Goal: Information Seeking & Learning: Understand process/instructions

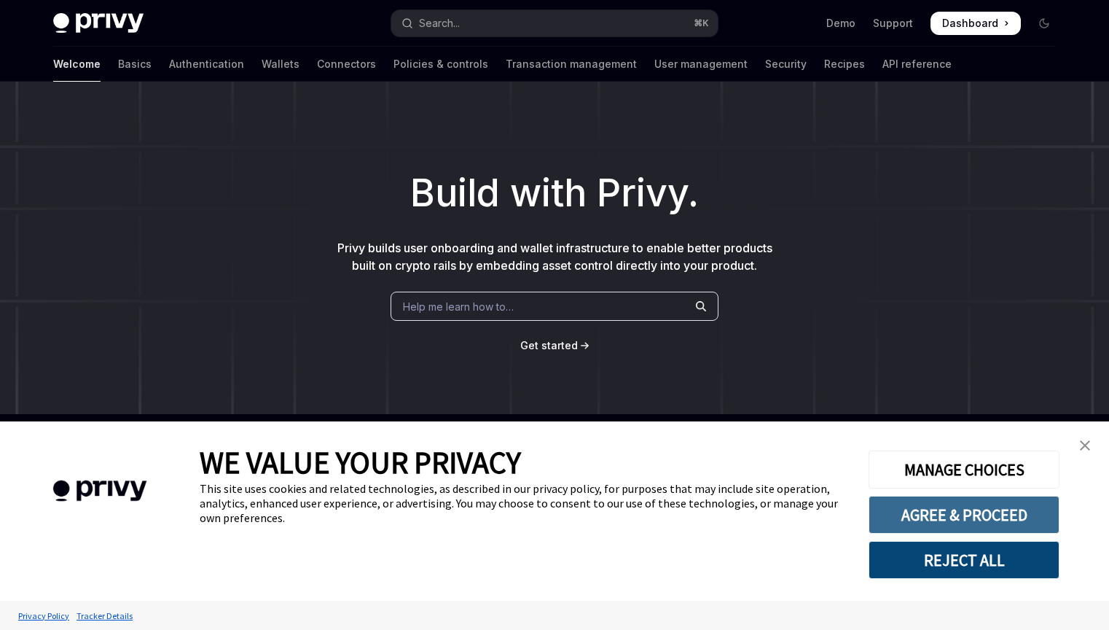
click at [994, 503] on button "AGREE & PROCEED" at bounding box center [964, 515] width 191 height 38
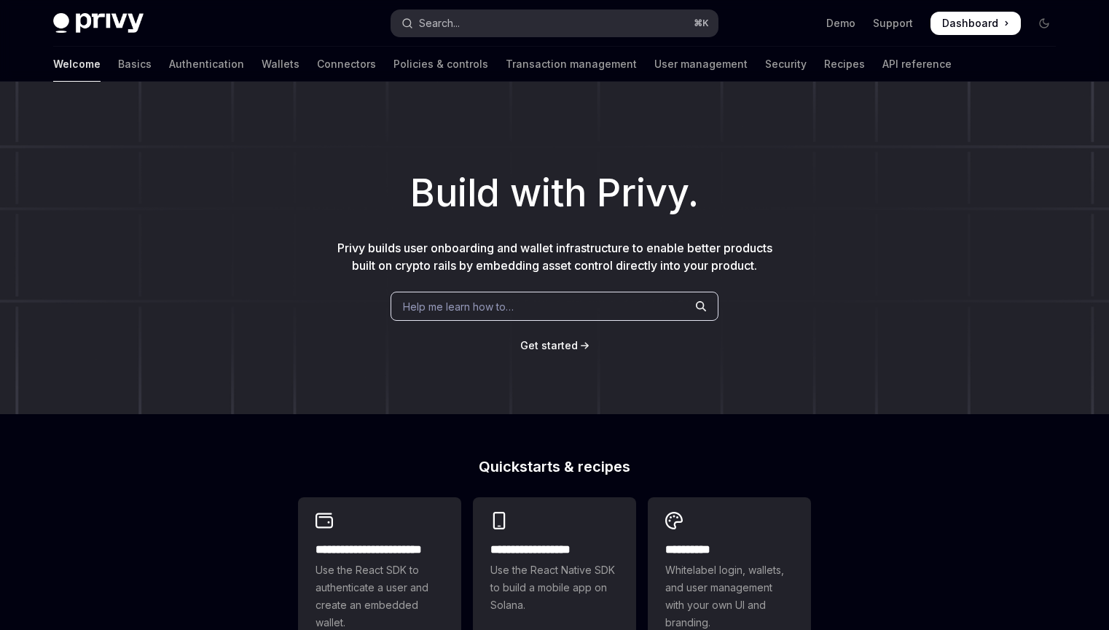
click at [481, 19] on button "Search... ⌘ K" at bounding box center [554, 23] width 327 height 26
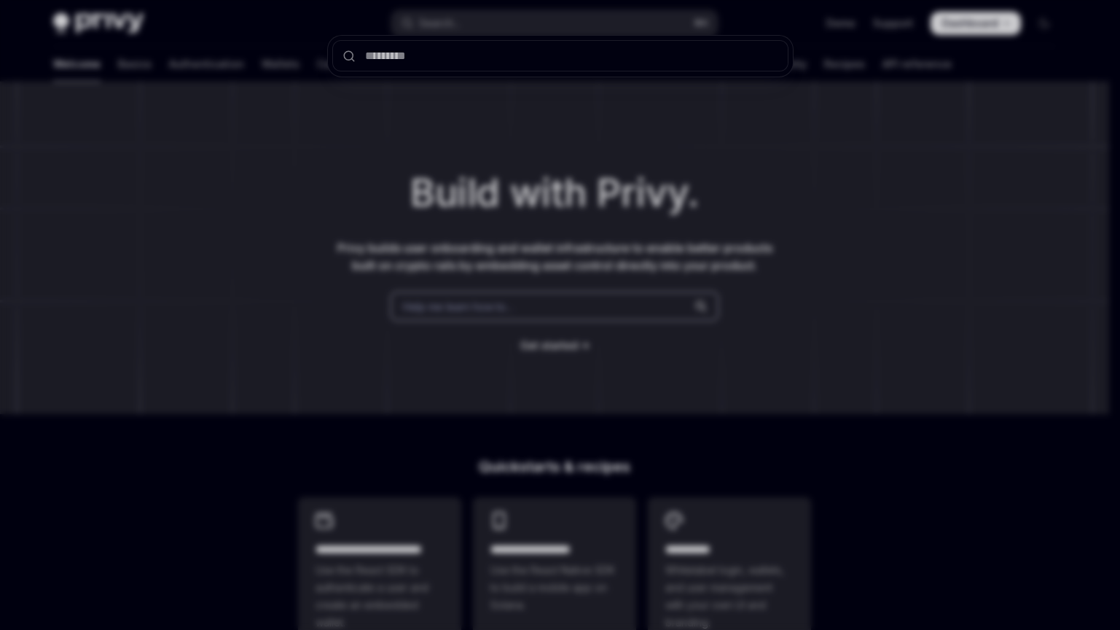
click at [741, 267] on div at bounding box center [560, 315] width 1120 height 630
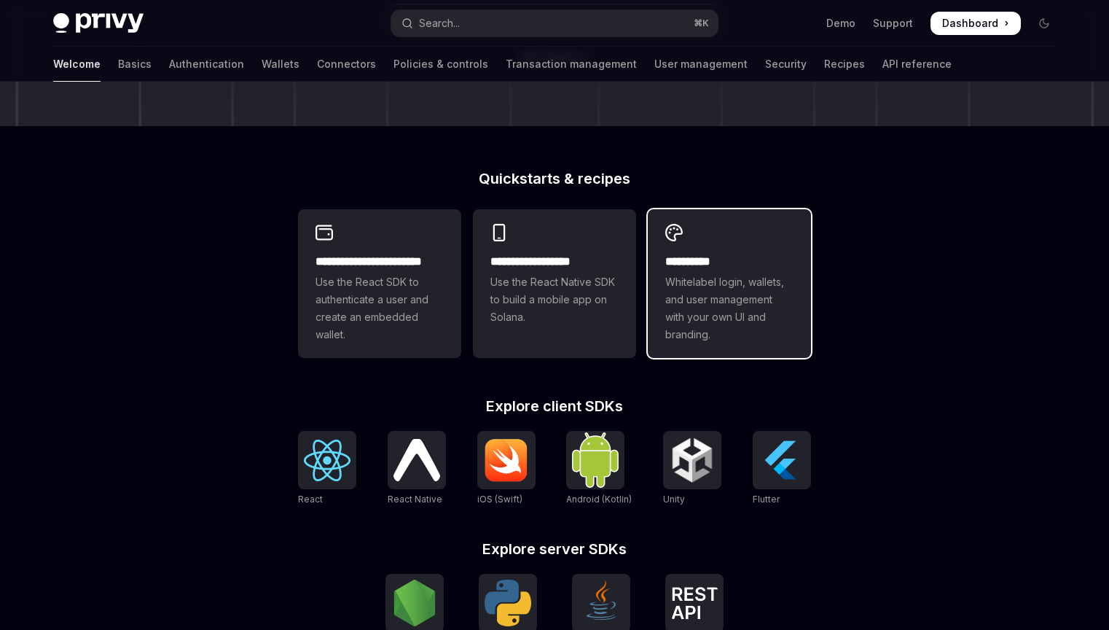
scroll to position [291, 0]
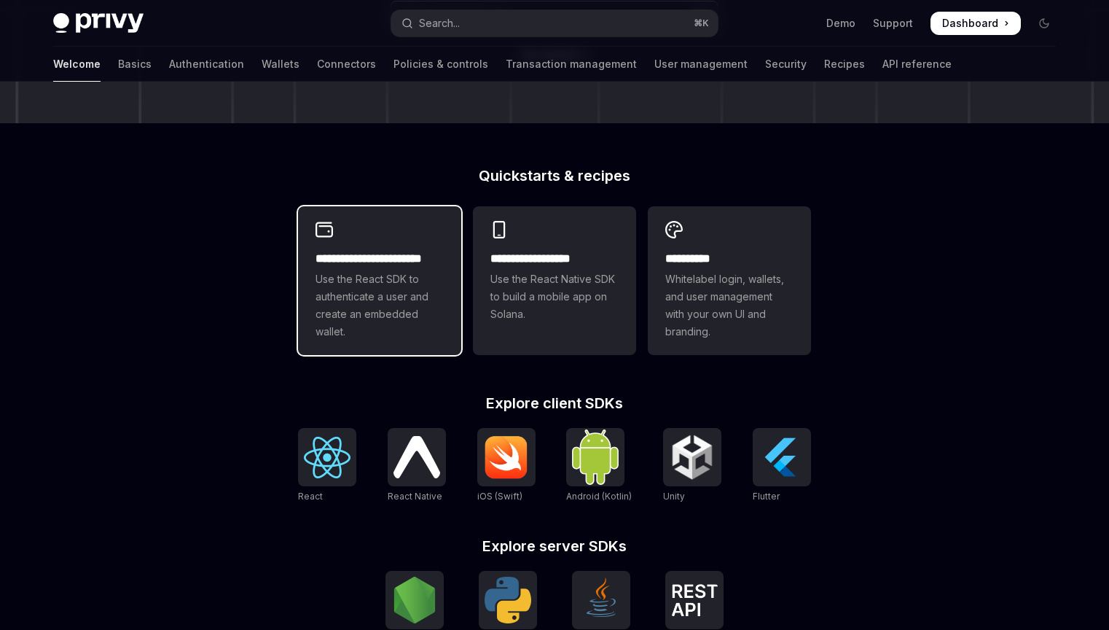
click at [371, 243] on div "**********" at bounding box center [379, 280] width 163 height 149
type textarea "*"
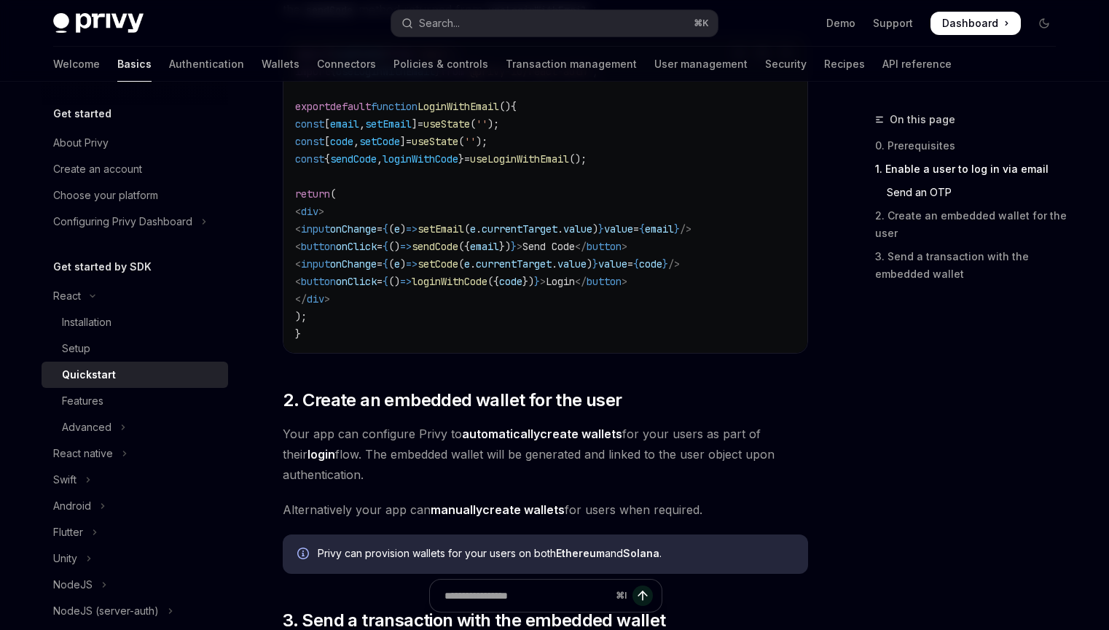
scroll to position [710, 0]
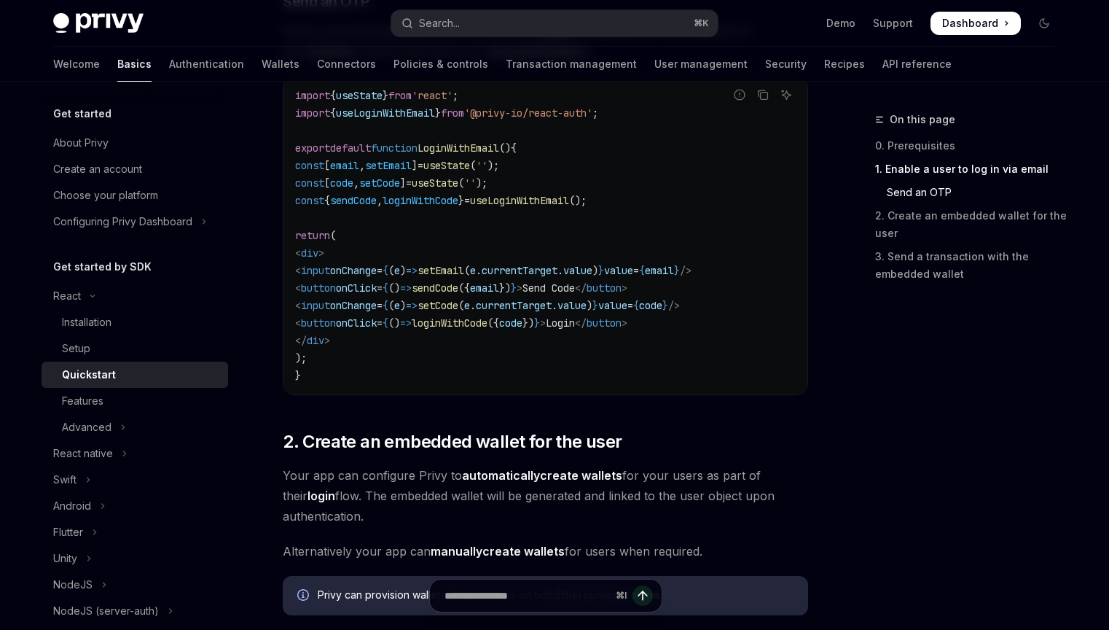
drag, startPoint x: 458, startPoint y: 364, endPoint x: 303, endPoint y: 247, distance: 193.6
click at [303, 247] on code "import { useState } from 'react' ; import { useLoginWithEmail } from '@privy-io…" at bounding box center [545, 235] width 501 height 297
click at [652, 330] on code "import { useState } from 'react' ; import { useLoginWithEmail } from '@privy-io…" at bounding box center [545, 235] width 501 height 297
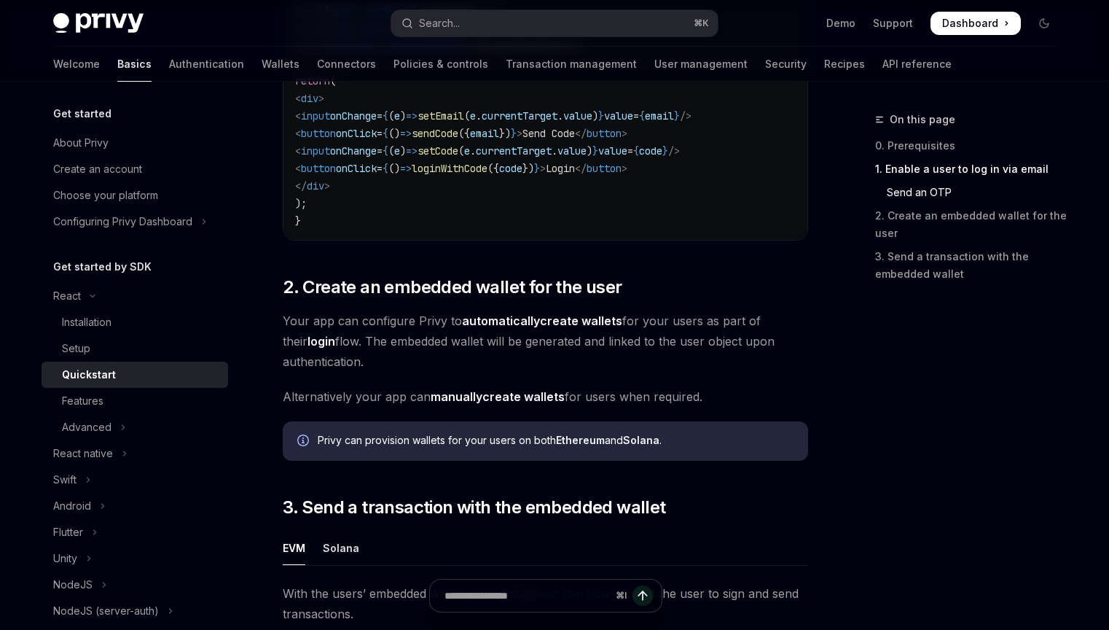
scroll to position [1094, 0]
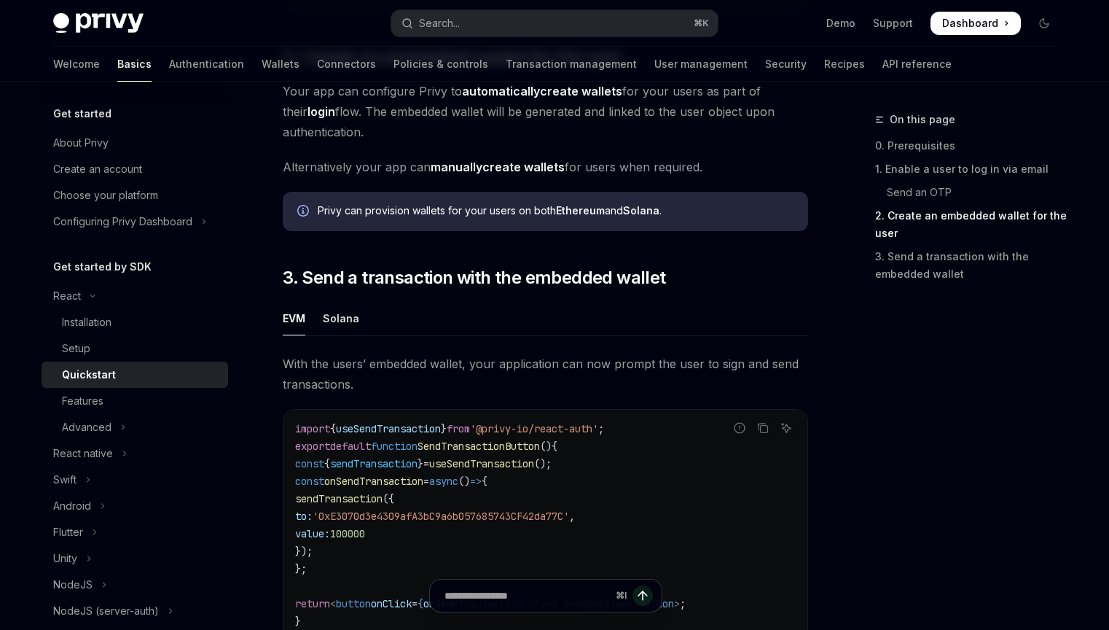
scroll to position [1181, 0]
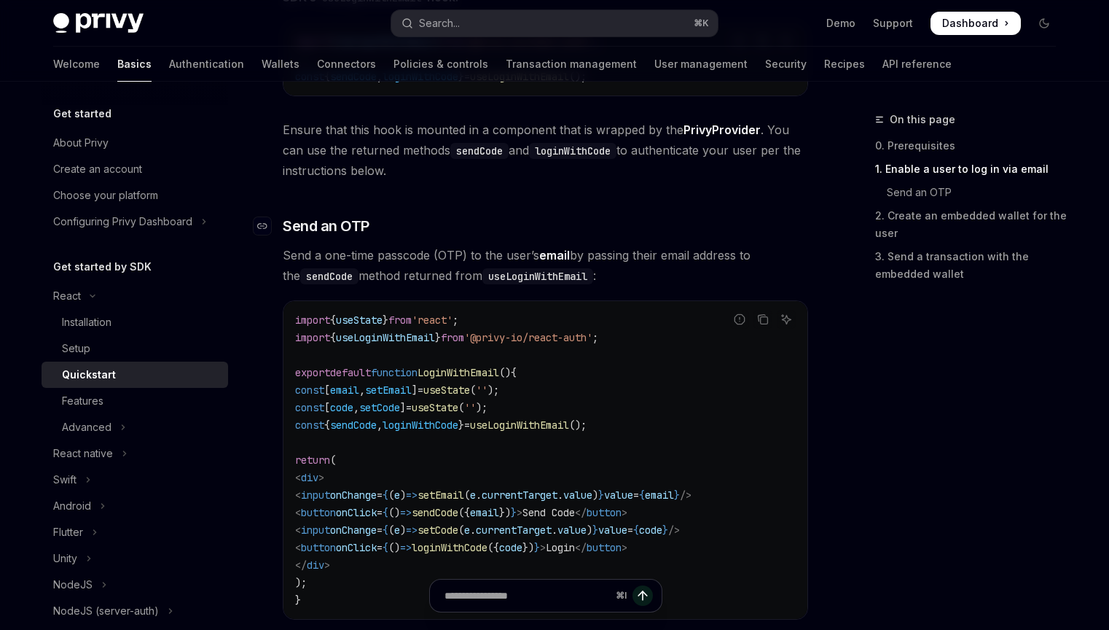
scroll to position [474, 0]
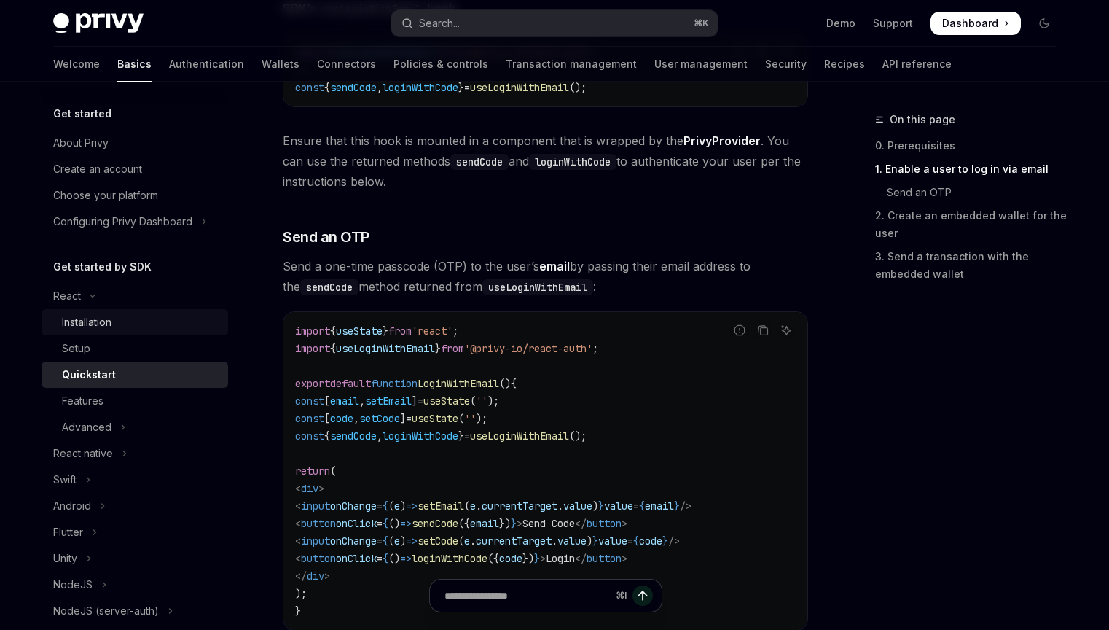
click at [112, 321] on div "Installation" at bounding box center [87, 321] width 50 height 17
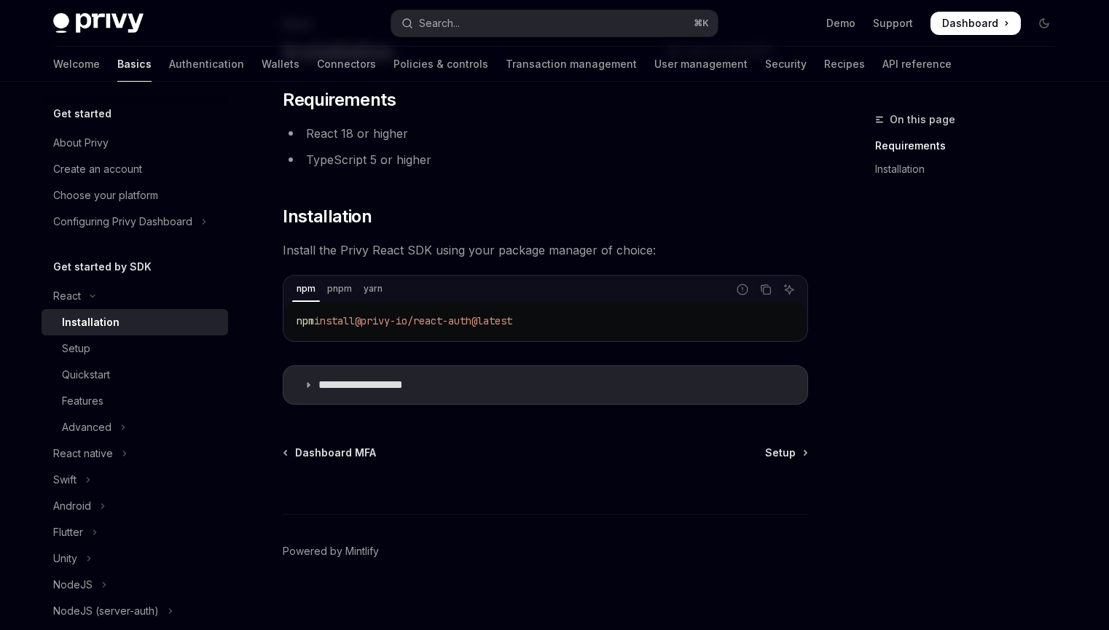
scroll to position [106, 0]
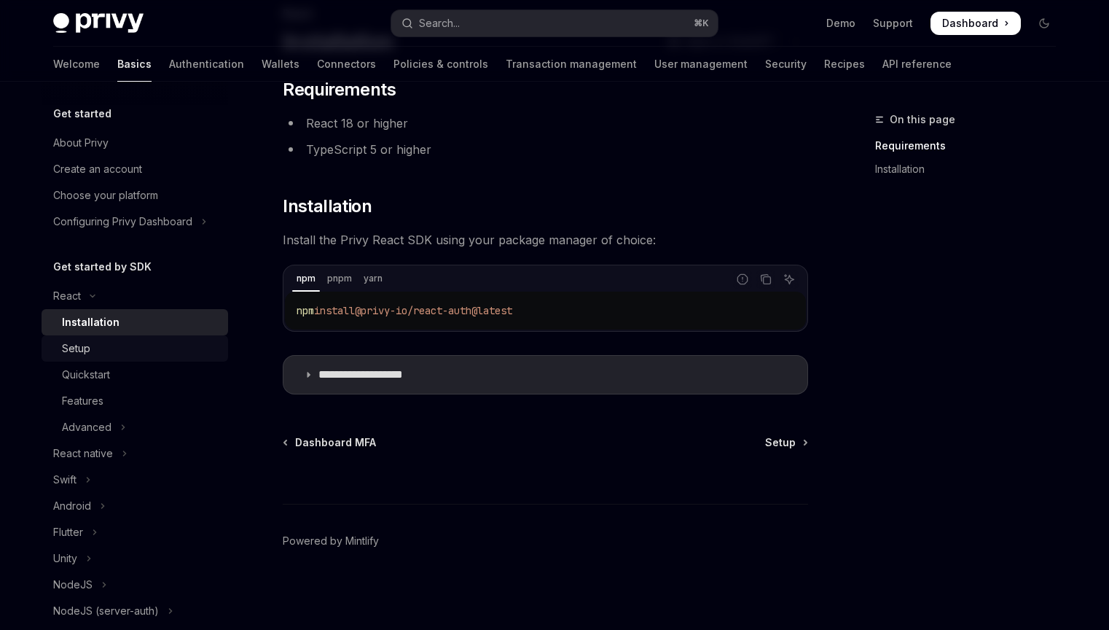
click at [121, 351] on div "Setup" at bounding box center [140, 348] width 157 height 17
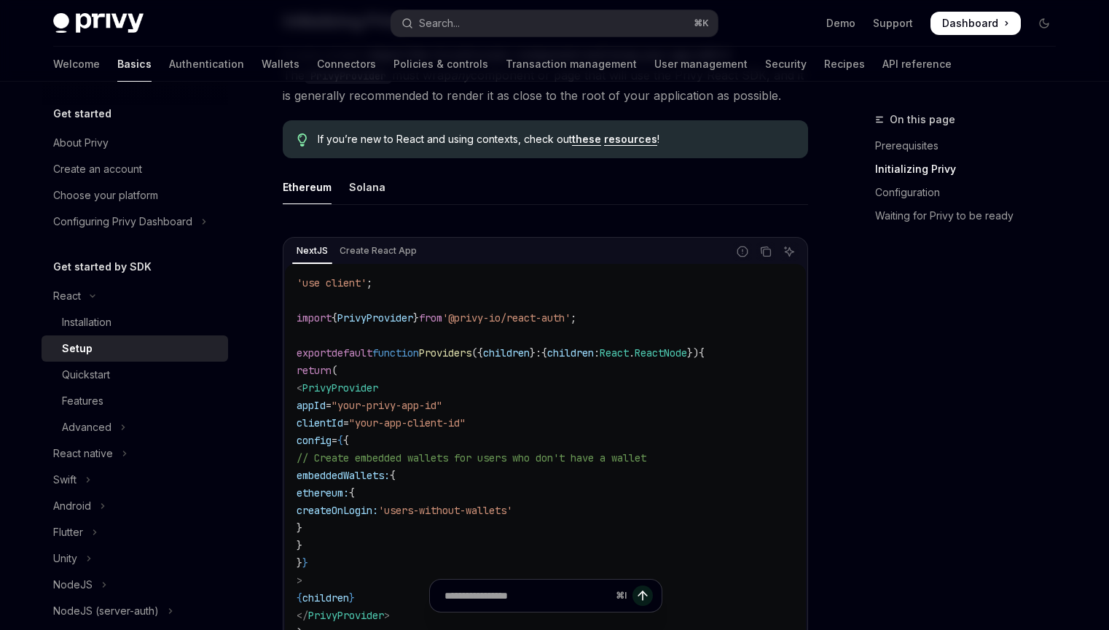
scroll to position [351, 0]
drag, startPoint x: 628, startPoint y: 327, endPoint x: 329, endPoint y: 311, distance: 298.5
click at [329, 311] on code "'use client' ; import { PrivyProvider } from '@privy-io/react-auth' ; export de…" at bounding box center [546, 467] width 498 height 385
click at [689, 310] on code "'use client' ; import { PrivyProvider } from '@privy-io/react-auth' ; export de…" at bounding box center [546, 467] width 498 height 385
click at [677, 313] on code "'use client' ; import { PrivyProvider } from '@privy-io/react-auth' ; export de…" at bounding box center [546, 467] width 498 height 385
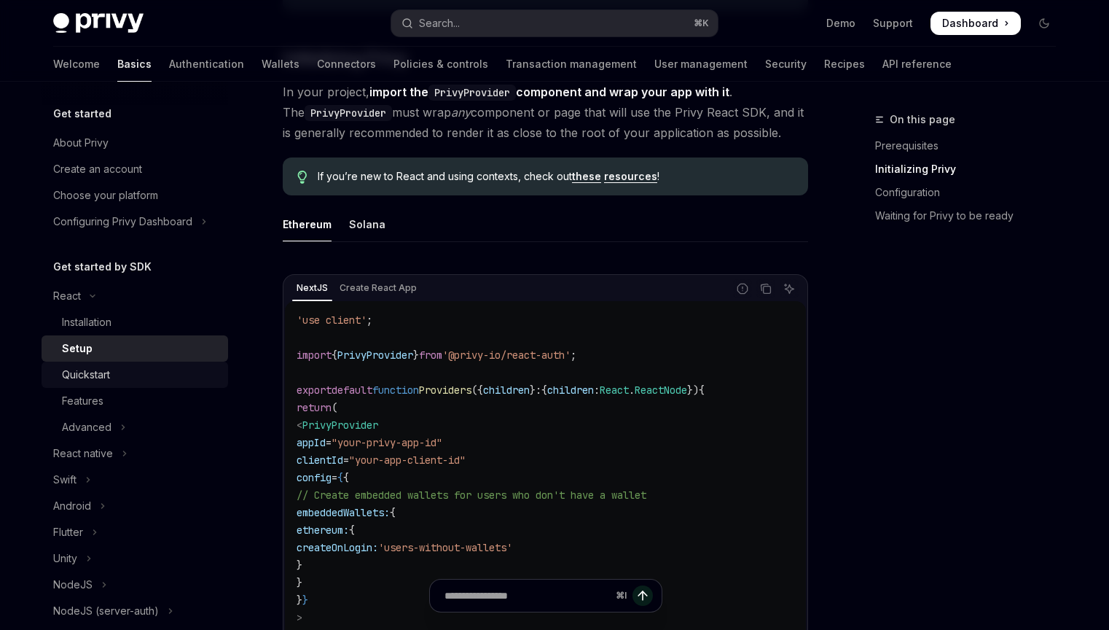
scroll to position [256, 0]
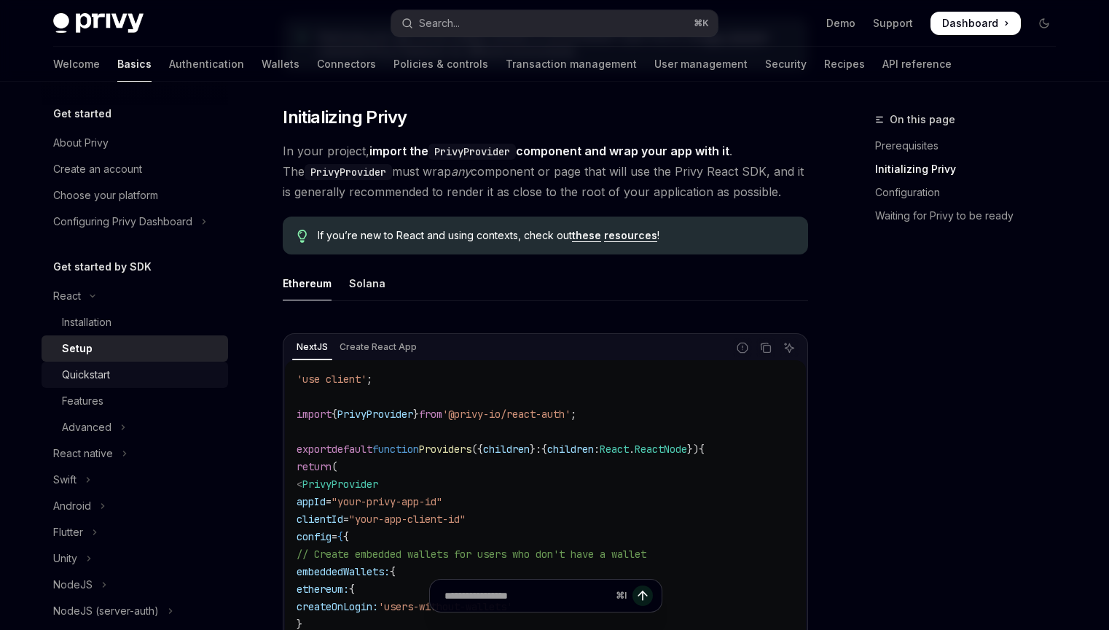
click at [100, 377] on div "Quickstart" at bounding box center [86, 374] width 48 height 17
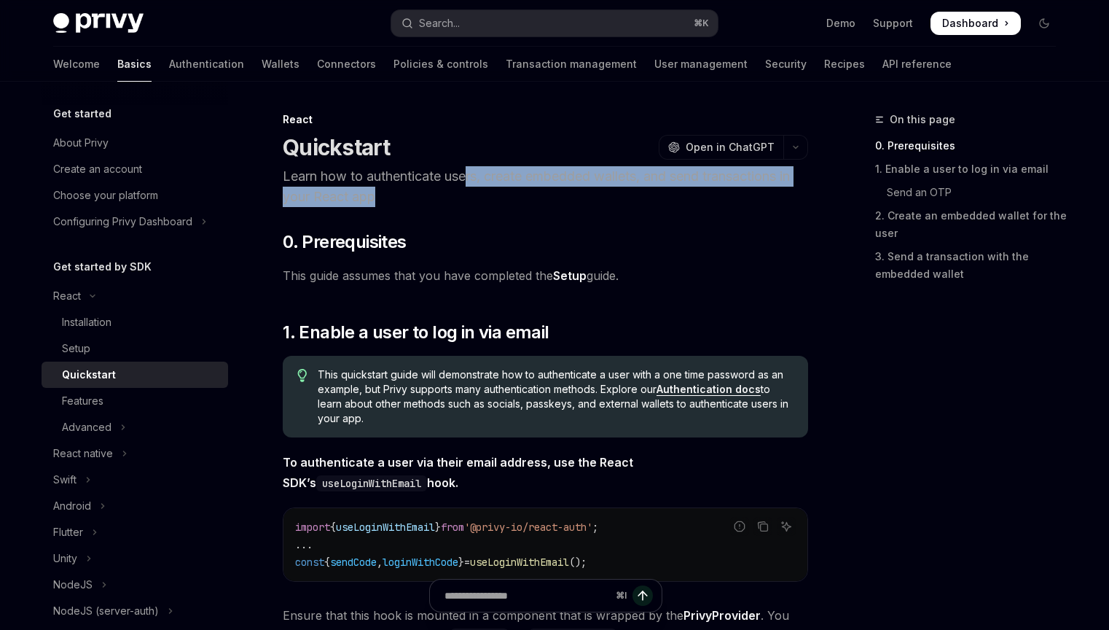
drag, startPoint x: 483, startPoint y: 172, endPoint x: 588, endPoint y: 191, distance: 106.6
click at [587, 191] on p "Learn how to authenticate users, create embedded wallets, and send transactions…" at bounding box center [545, 186] width 525 height 41
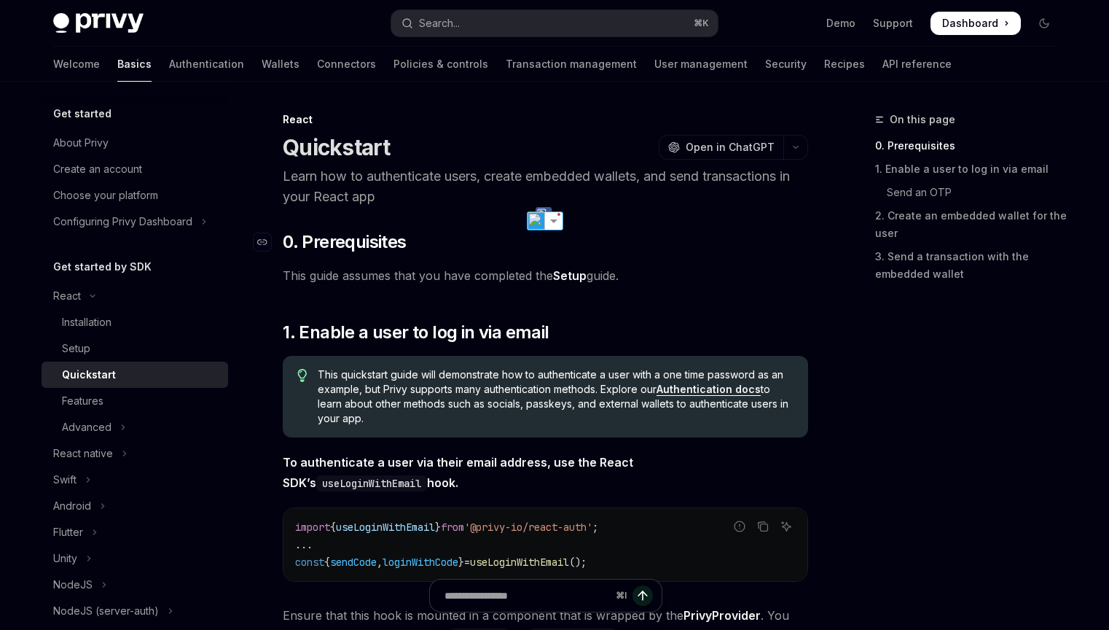
click at [763, 241] on h2 "​ 0. Prerequisites" at bounding box center [545, 241] width 525 height 23
click at [138, 328] on div "Installation" at bounding box center [140, 321] width 157 height 17
type textarea "*"
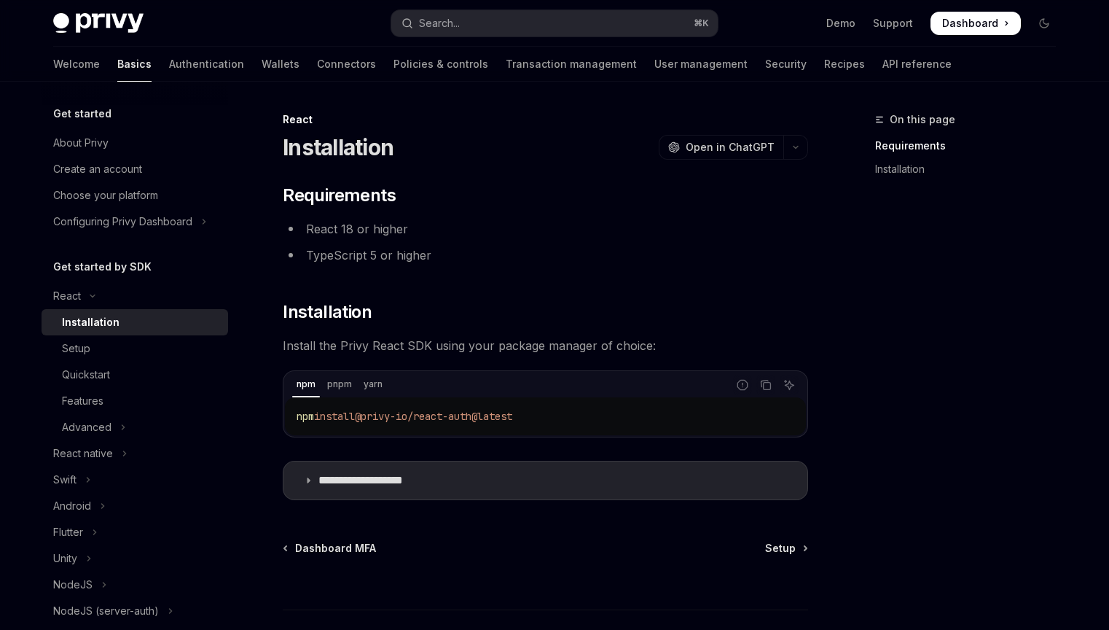
drag, startPoint x: 509, startPoint y: 408, endPoint x: 298, endPoint y: 407, distance: 211.4
click at [298, 407] on code "npm install @privy-io/react-auth@latest" at bounding box center [546, 415] width 498 height 17
copy span "npm install @privy-io/react-auth@latest"
click at [600, 411] on code "npm install @privy-io/react-auth@latest" at bounding box center [546, 415] width 498 height 17
click at [767, 383] on icon "Copy the contents from the code block" at bounding box center [766, 385] width 12 height 12
